Goal: Obtain resource: Download file/media

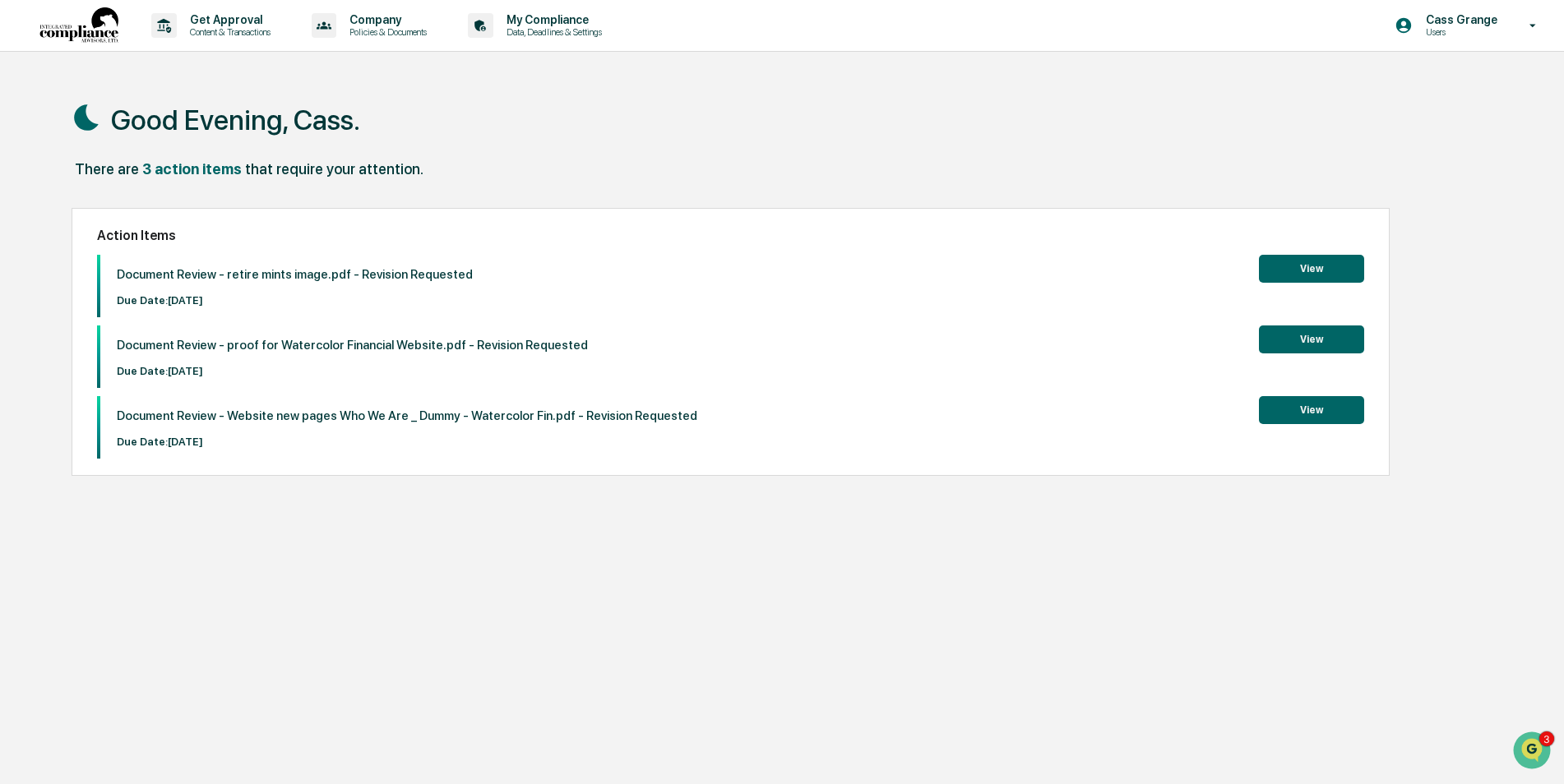
click at [1330, 262] on button "View" at bounding box center [1311, 269] width 105 height 28
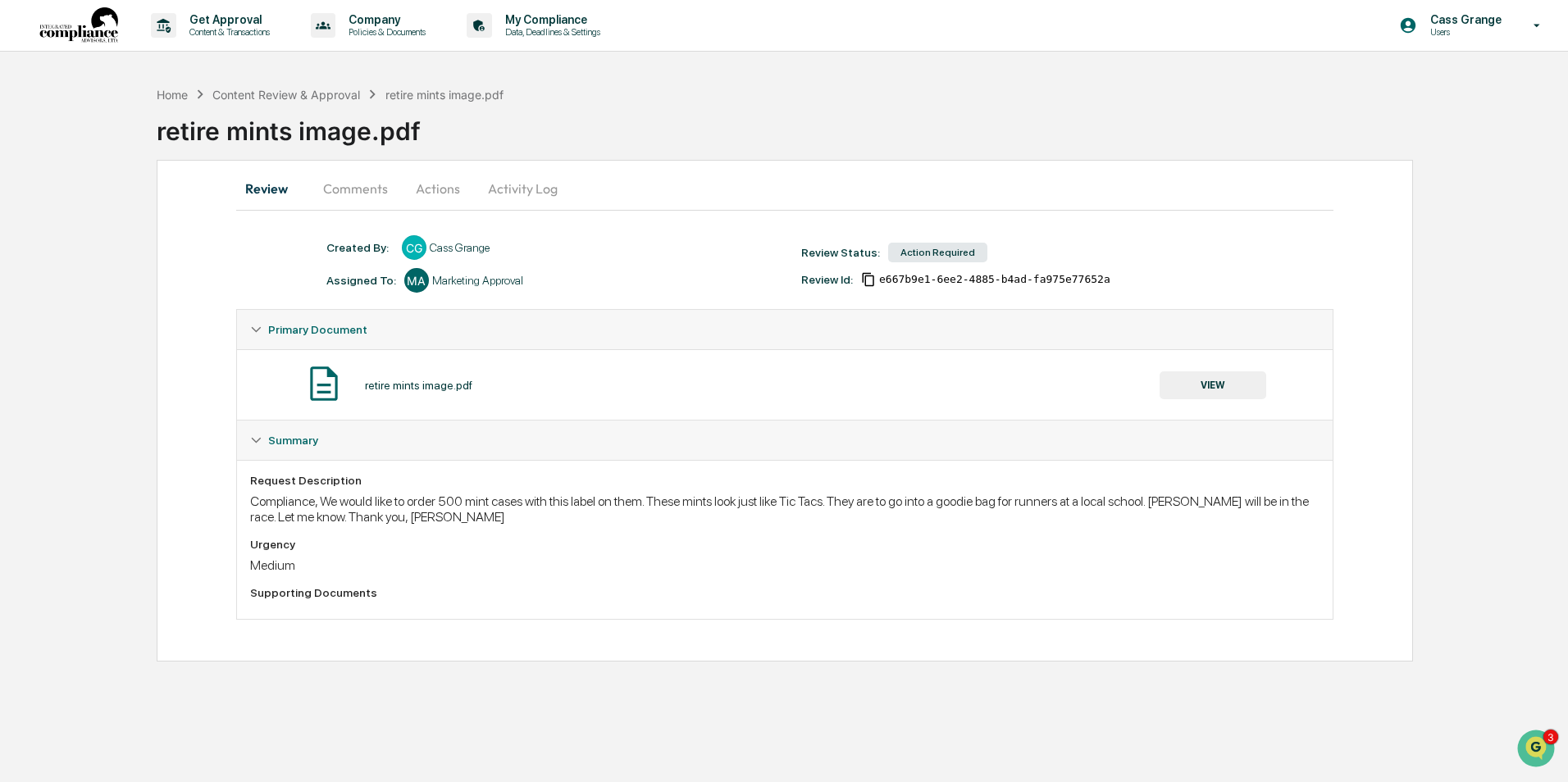
click at [1199, 381] on button "VIEW" at bounding box center [1212, 386] width 107 height 28
click at [344, 186] on button "Comments" at bounding box center [356, 189] width 91 height 40
click at [355, 194] on button "Comments" at bounding box center [356, 189] width 91 height 40
click at [345, 193] on button "Comments" at bounding box center [356, 189] width 91 height 40
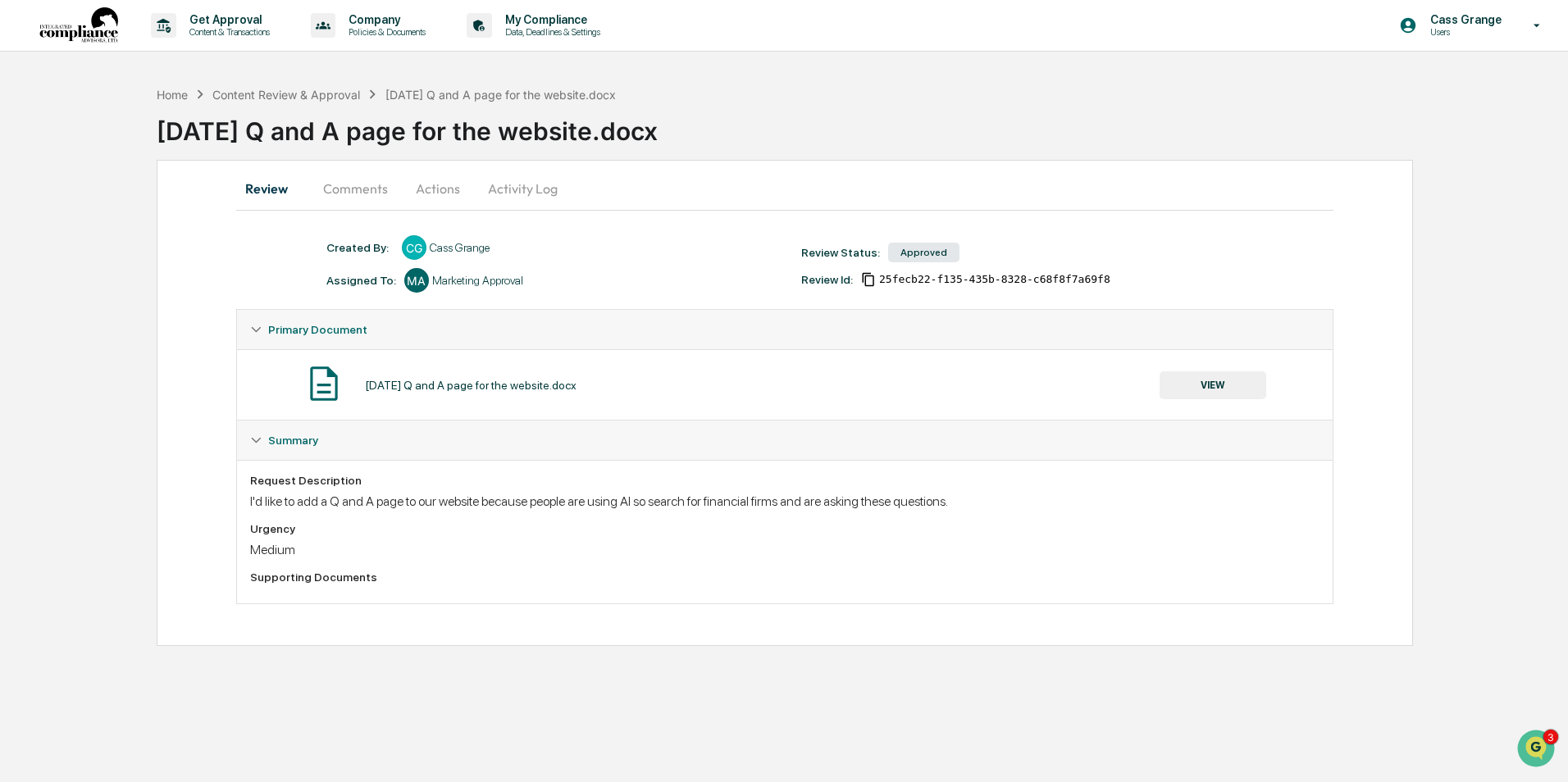
click at [1229, 386] on button "VIEW" at bounding box center [1212, 386] width 107 height 28
click at [1191, 382] on button "VIEW" at bounding box center [1212, 386] width 107 height 28
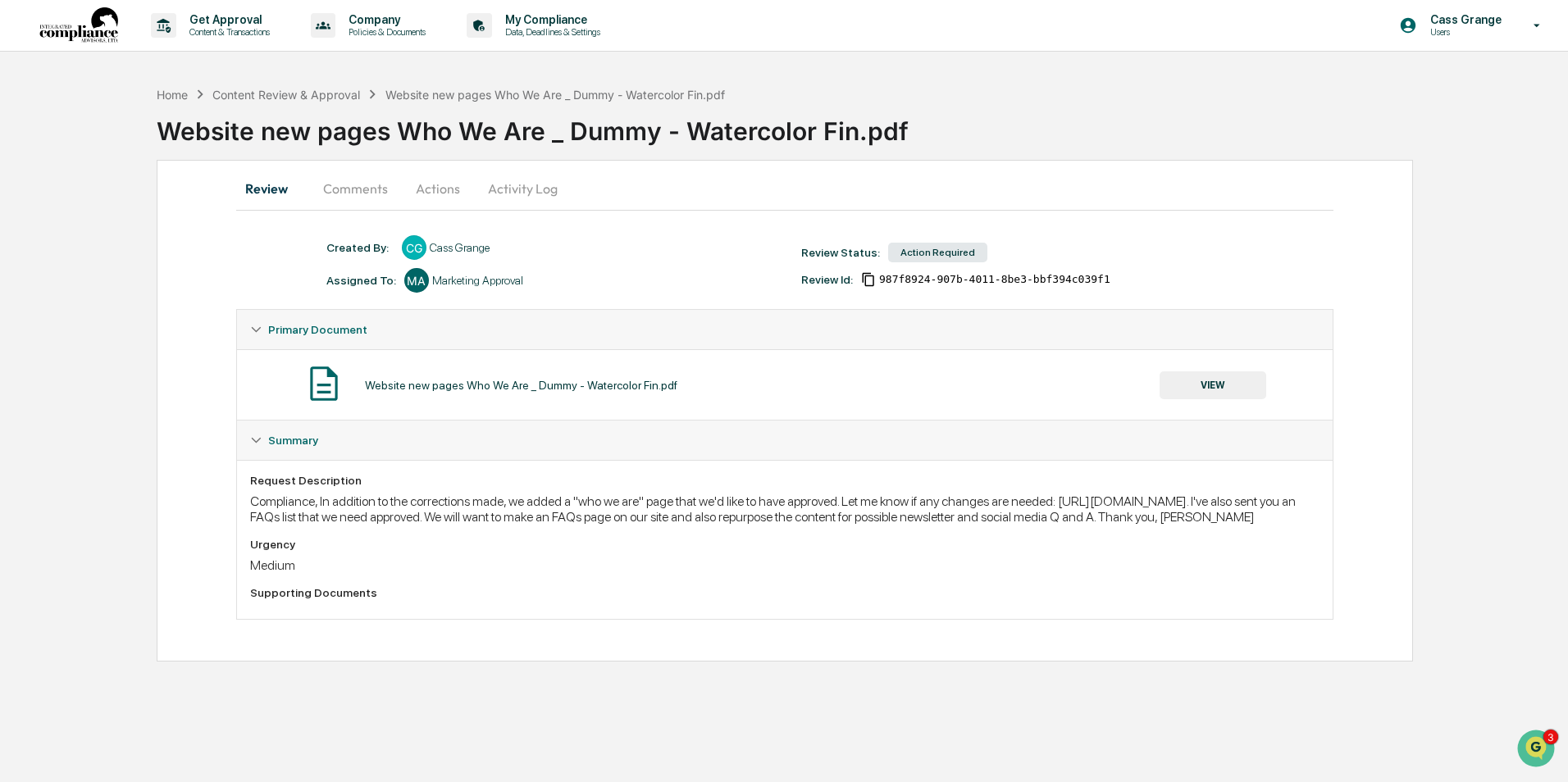
click at [1186, 379] on button "VIEW" at bounding box center [1212, 386] width 107 height 28
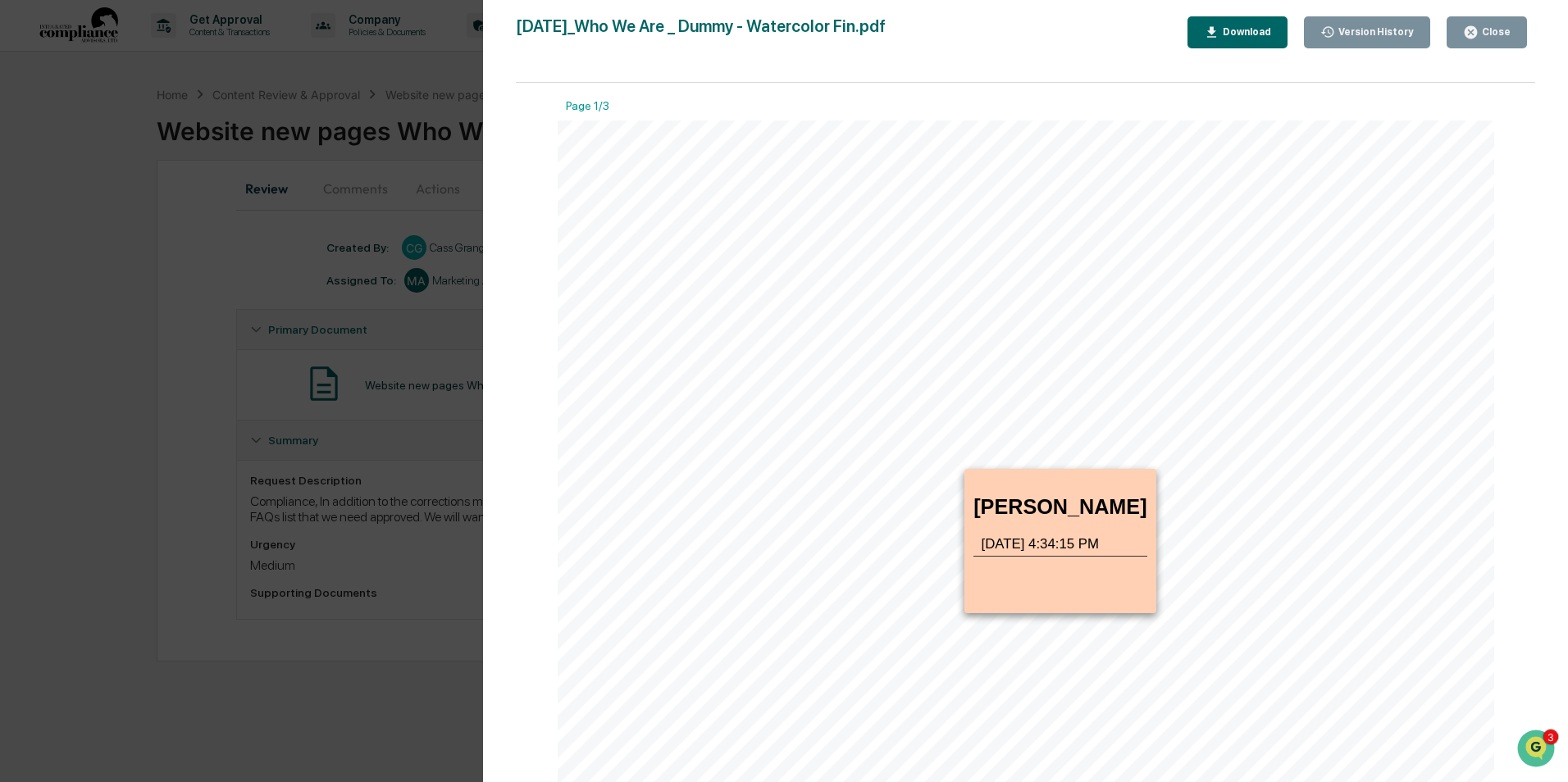
click at [931, 476] on icon at bounding box center [787, 505] width 326 height 73
click at [1263, 35] on div "Download" at bounding box center [1245, 32] width 52 height 11
